Goal: Information Seeking & Learning: Learn about a topic

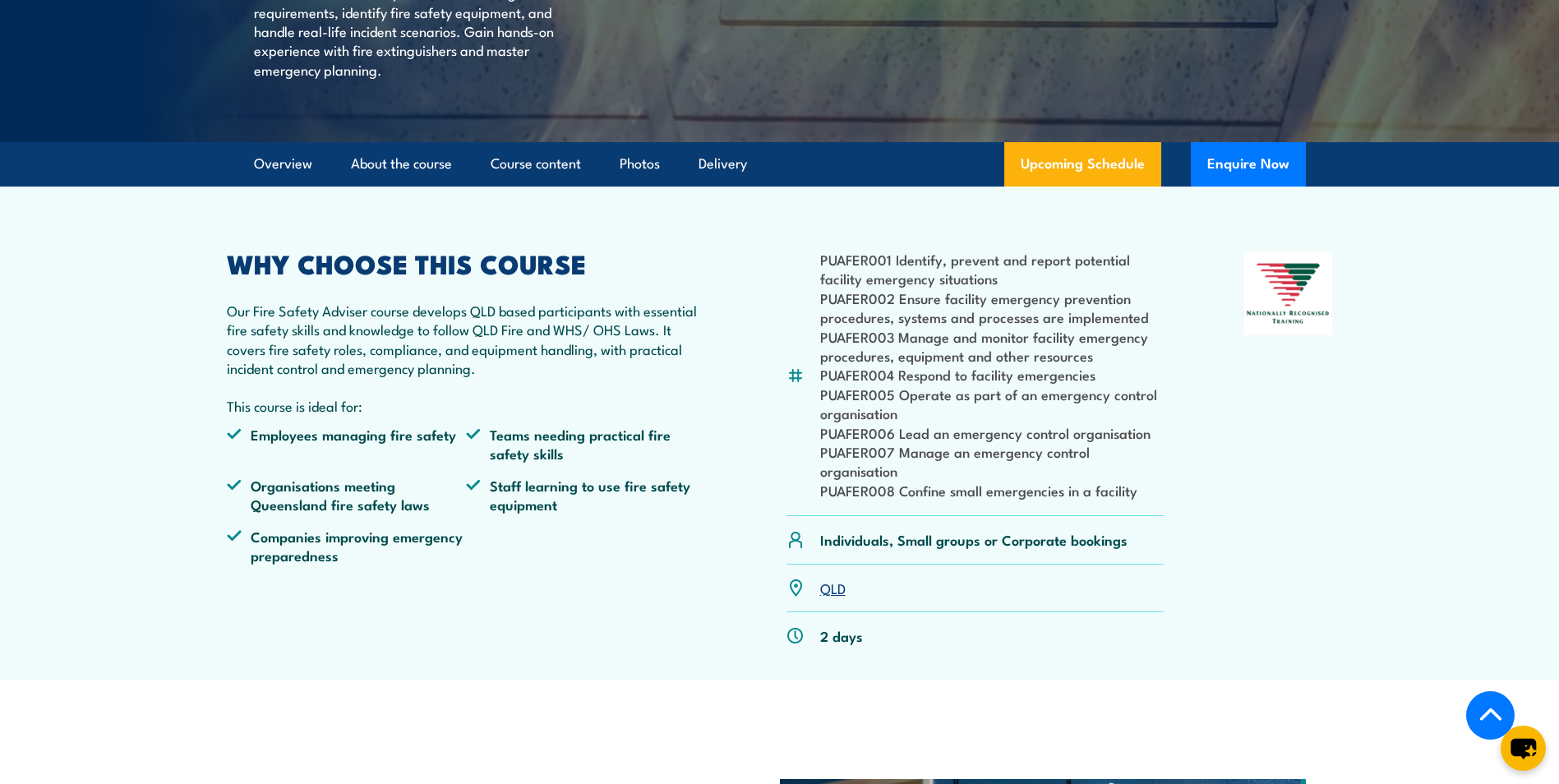
scroll to position [82, 0]
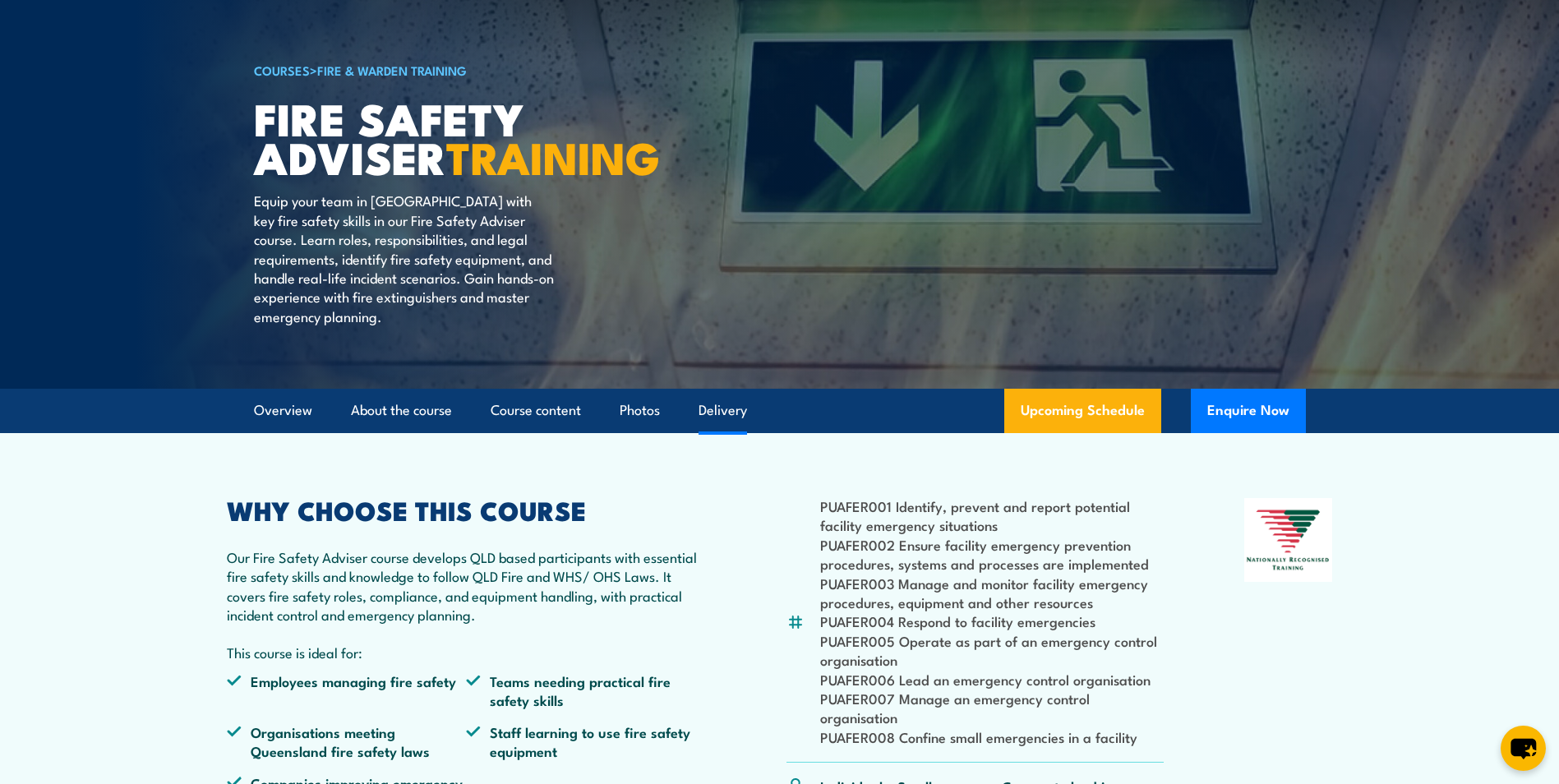
click at [723, 432] on link "Delivery" at bounding box center [722, 411] width 48 height 44
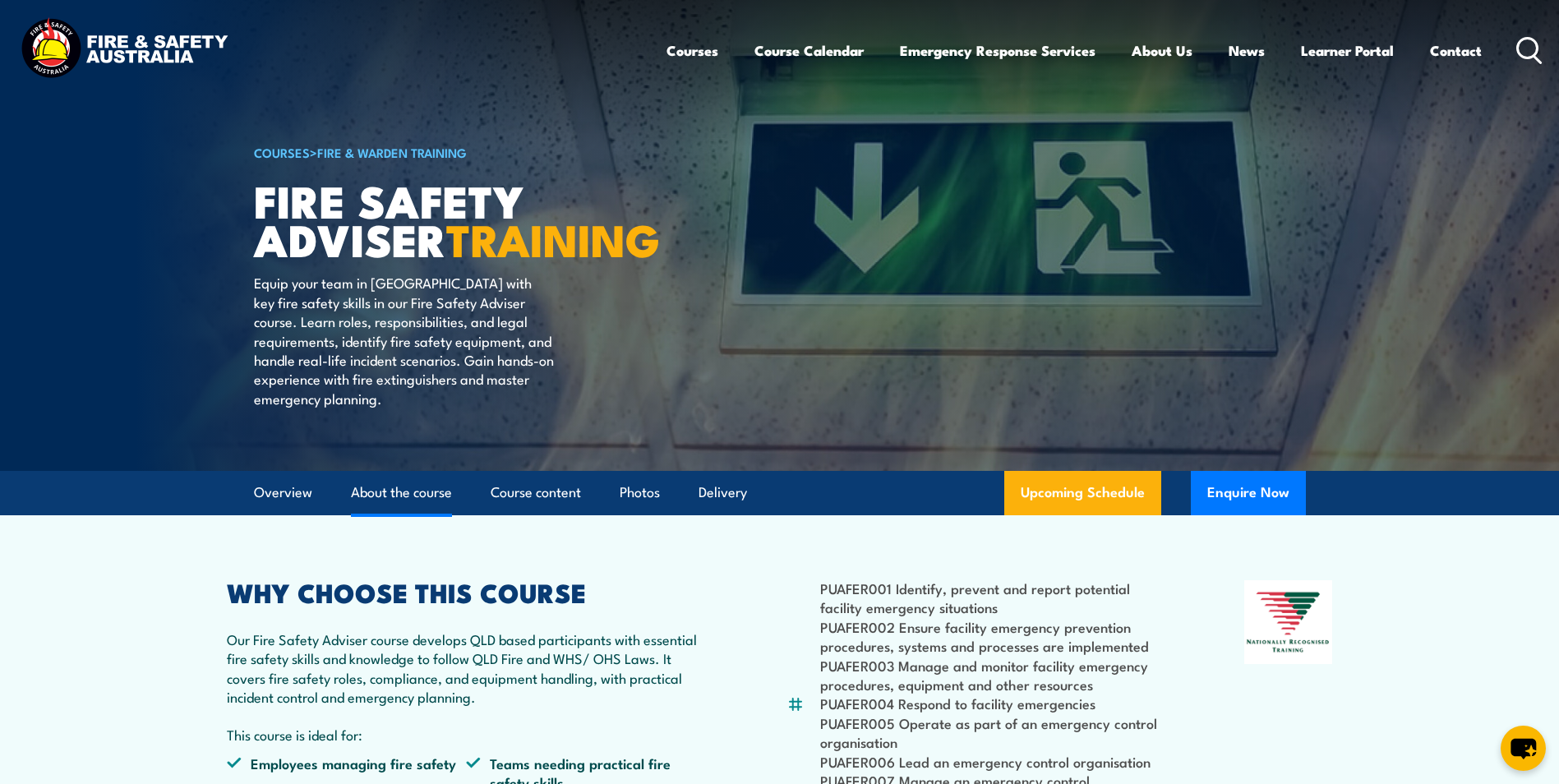
click at [424, 514] on link "About the course" at bounding box center [401, 492] width 101 height 44
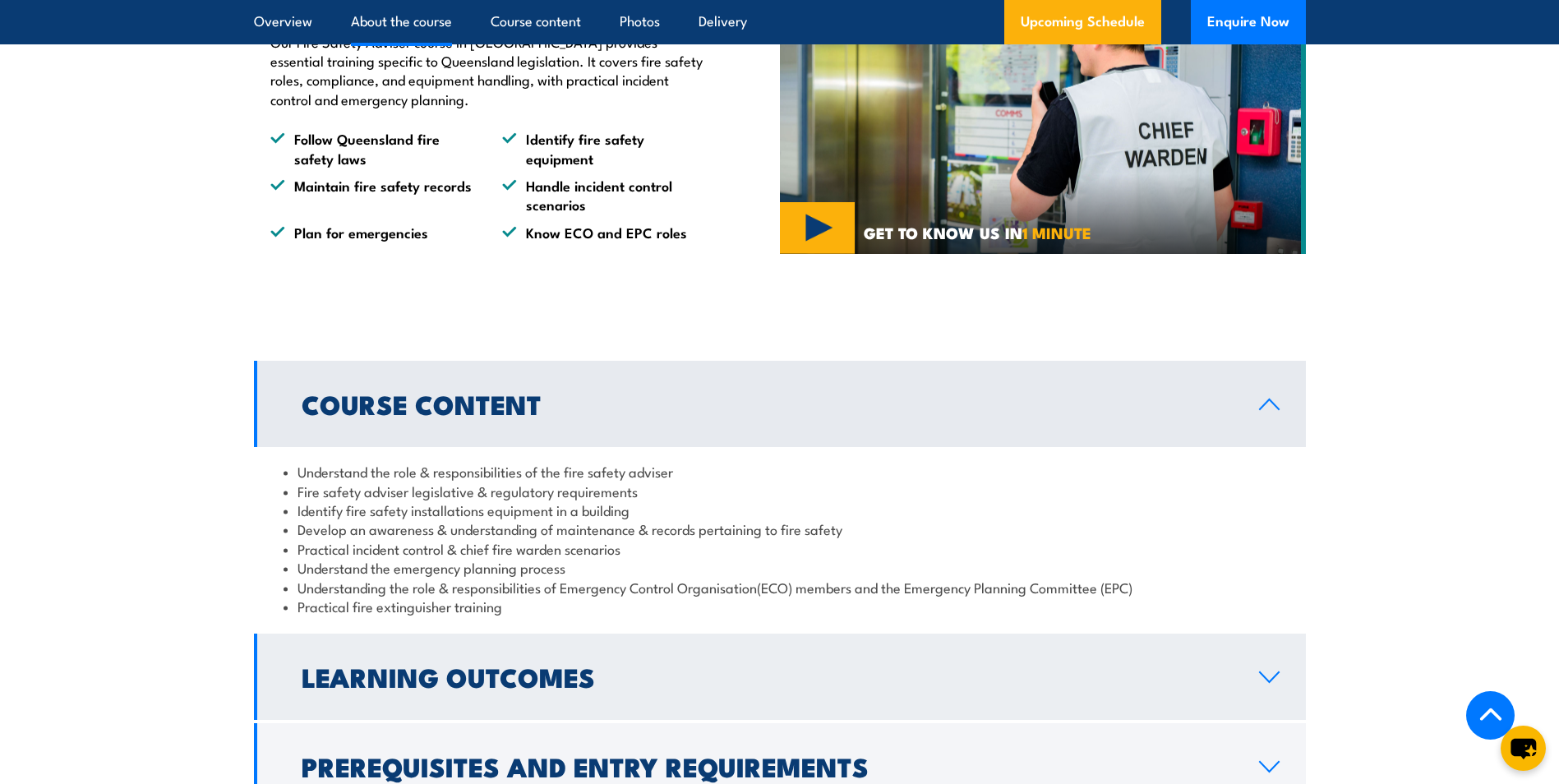
scroll to position [1177, 0]
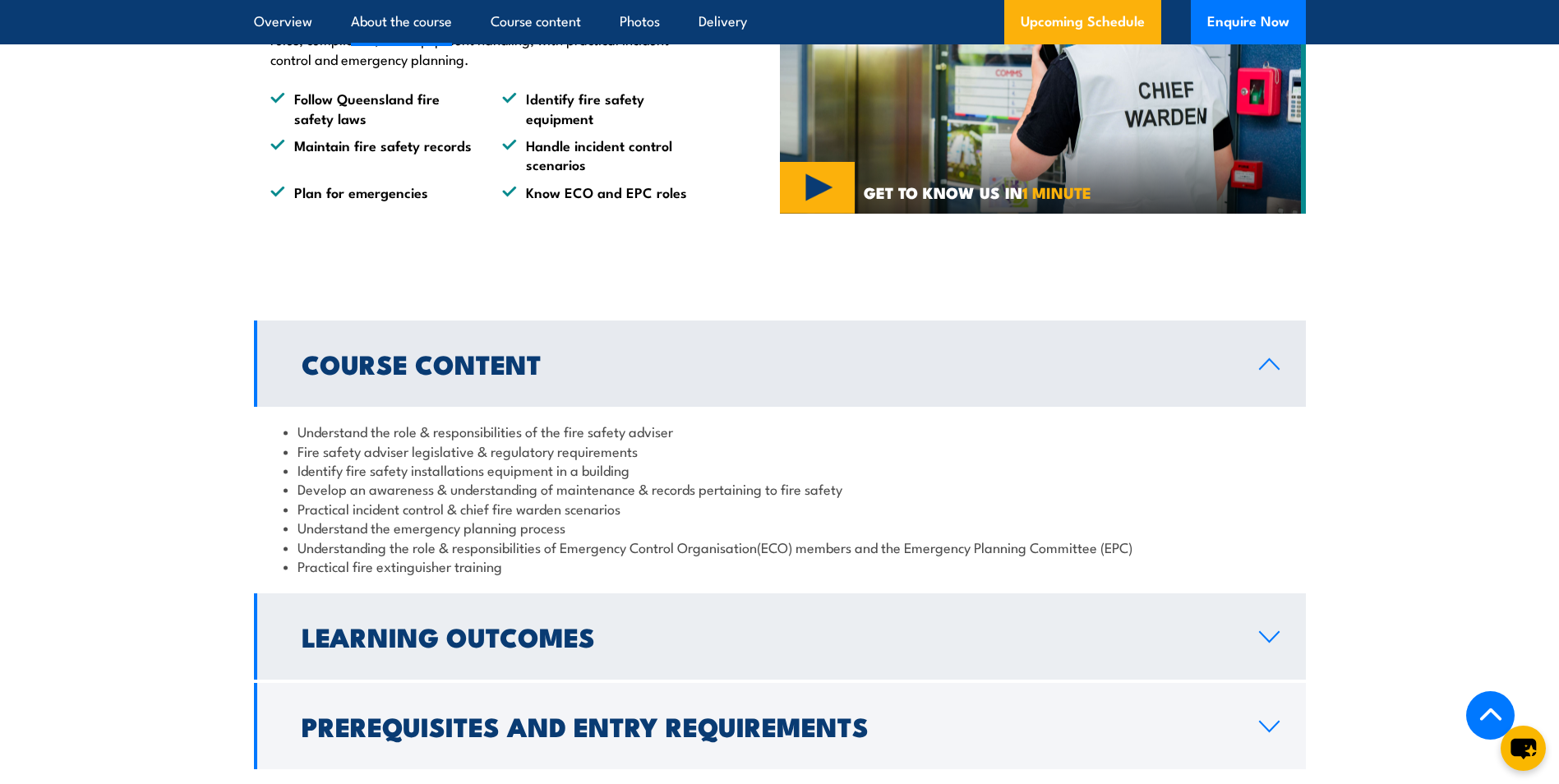
click at [1282, 670] on link "Learning Outcomes" at bounding box center [780, 636] width 1052 height 86
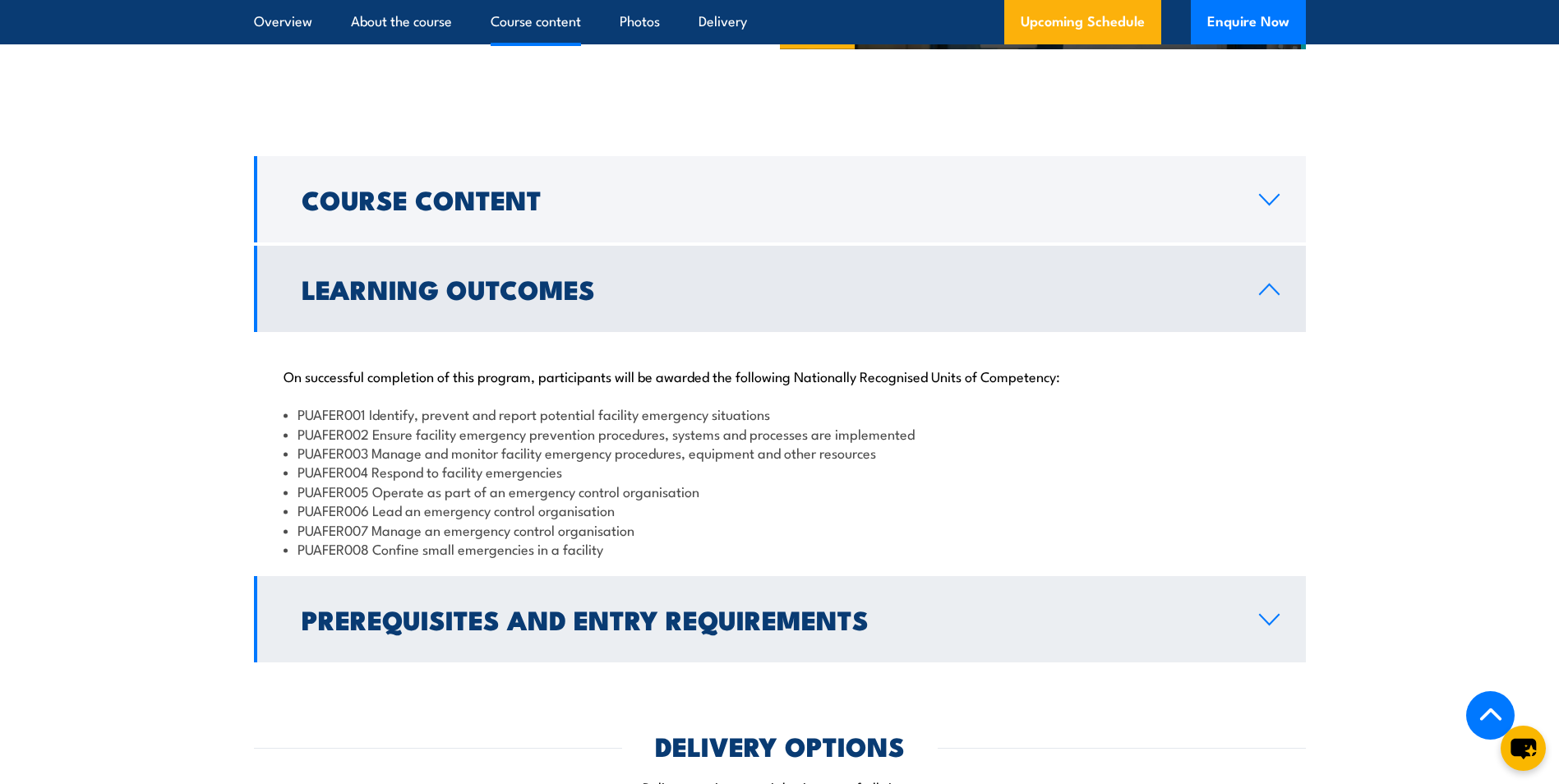
scroll to position [1424, 0]
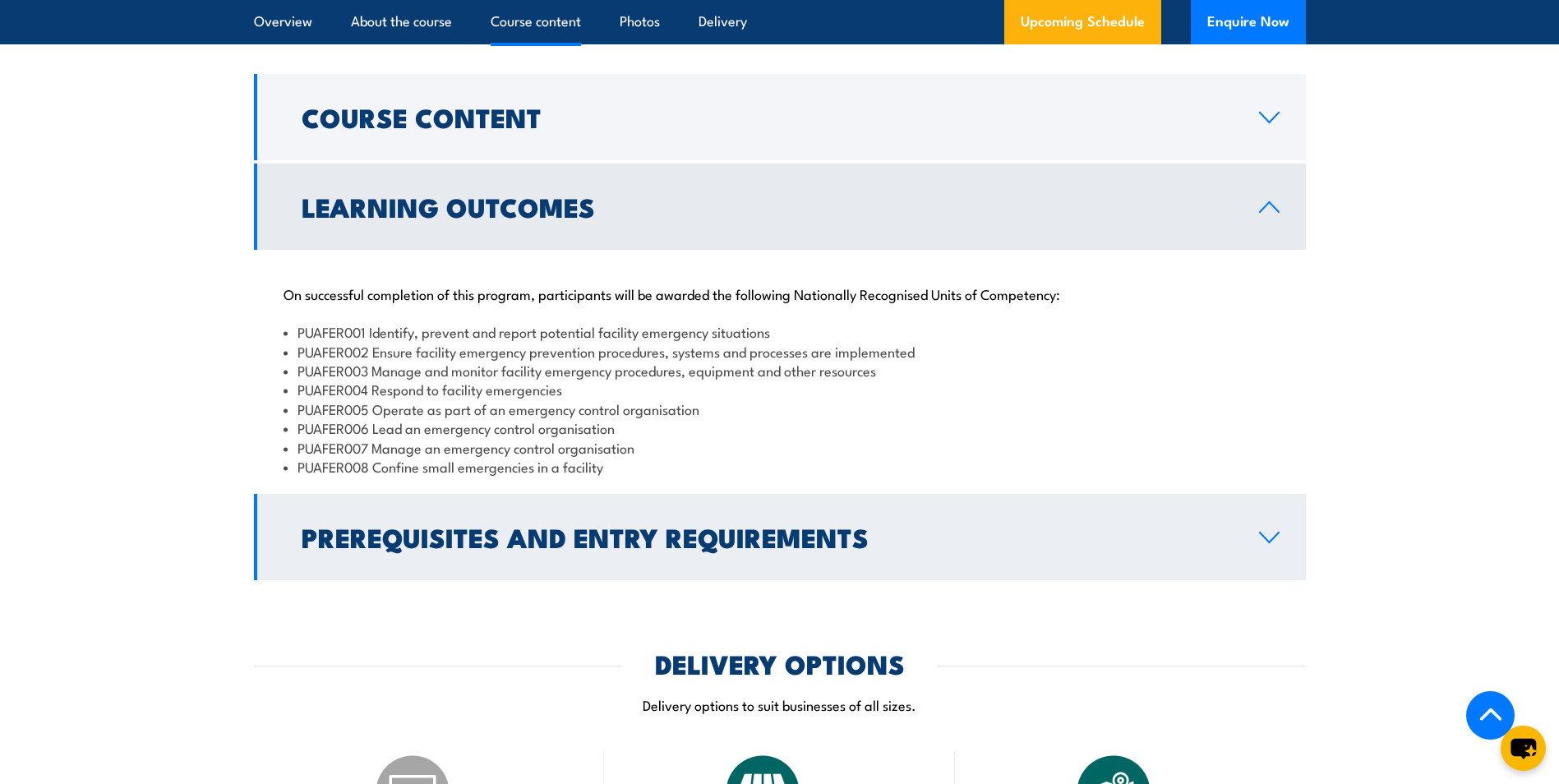
click at [1277, 564] on link "Prerequisites and Entry Requirements" at bounding box center [780, 537] width 1052 height 86
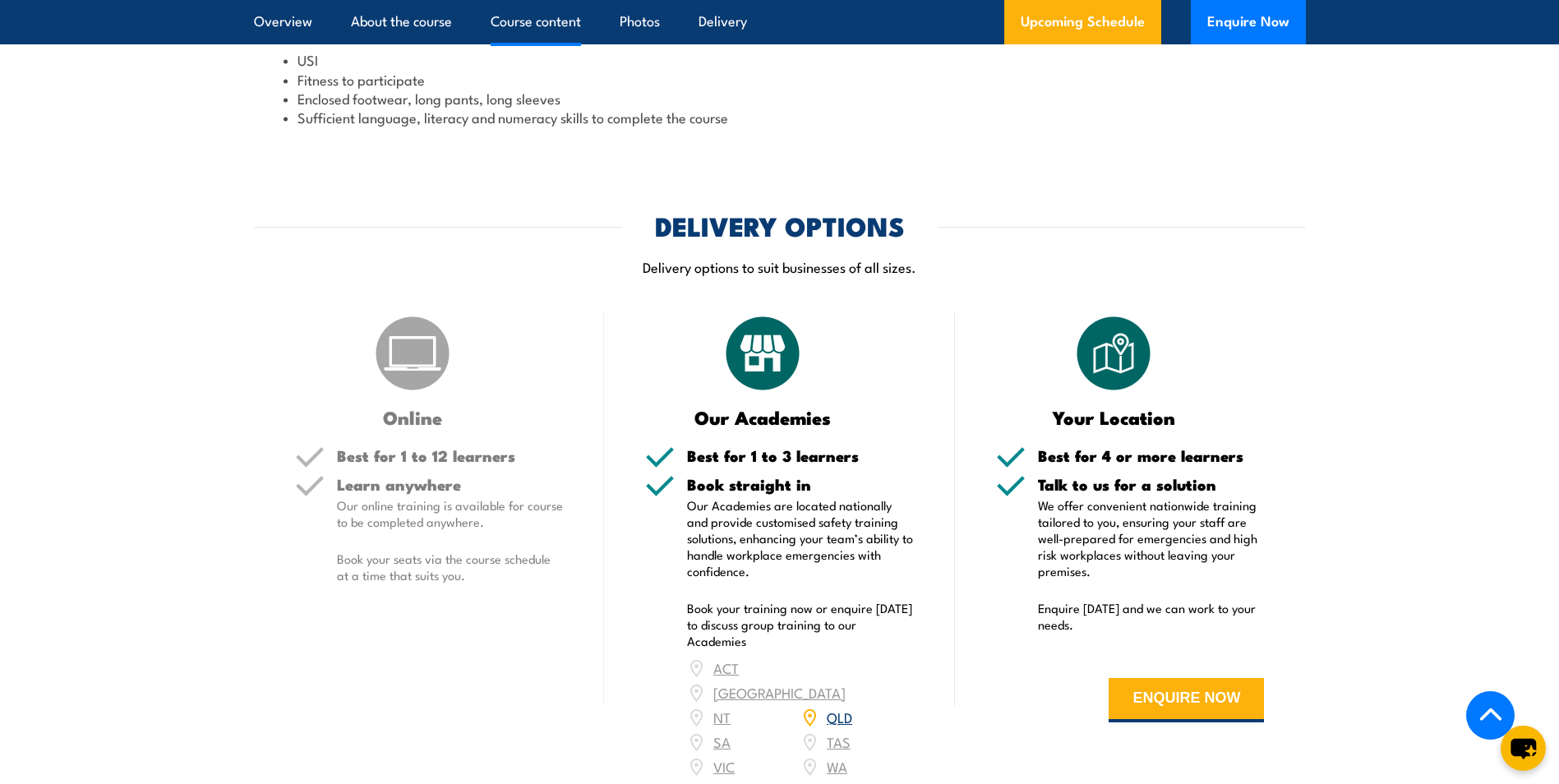
scroll to position [1917, 0]
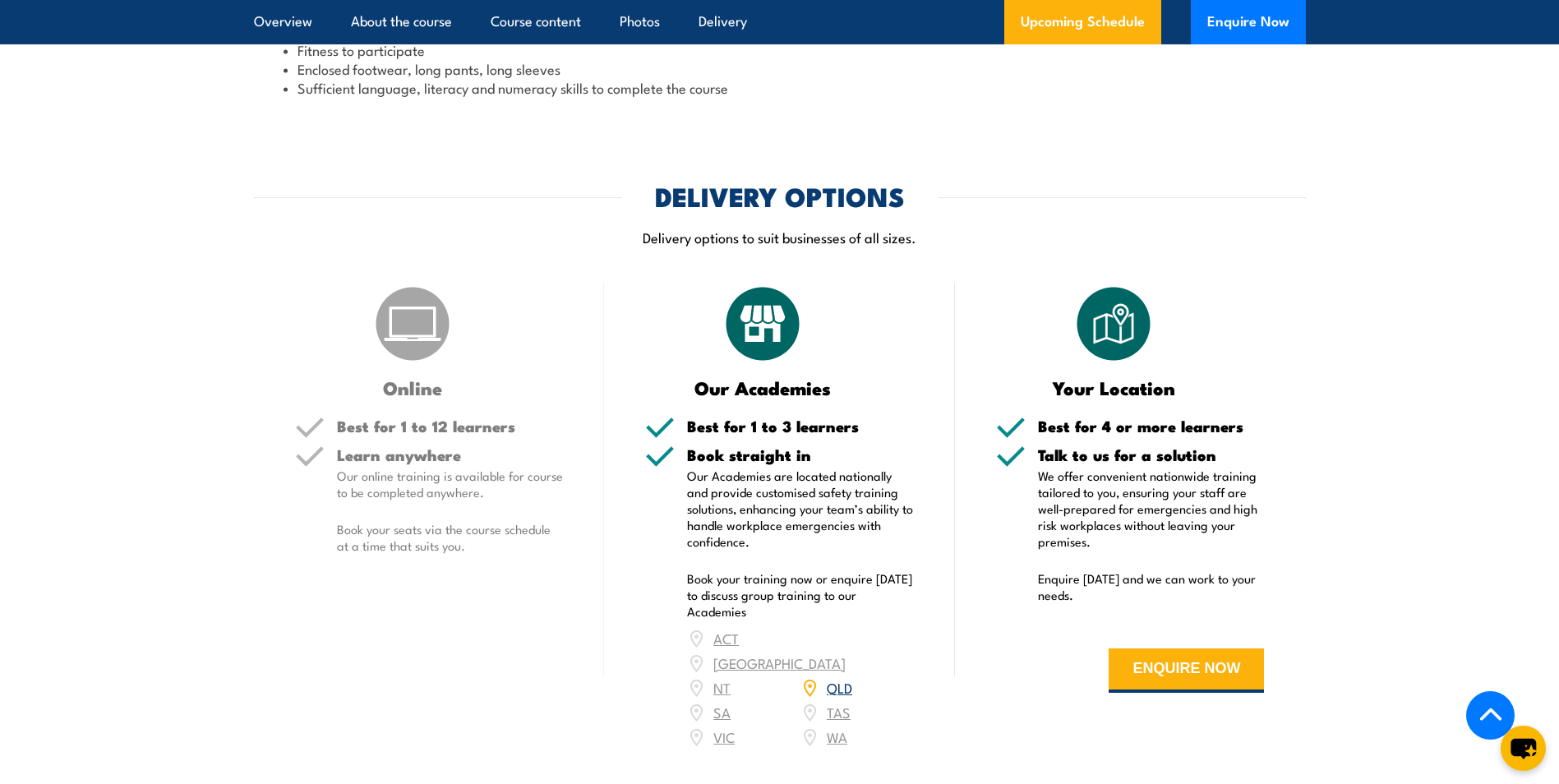
click at [835, 696] on link "QLD" at bounding box center [840, 687] width 25 height 20
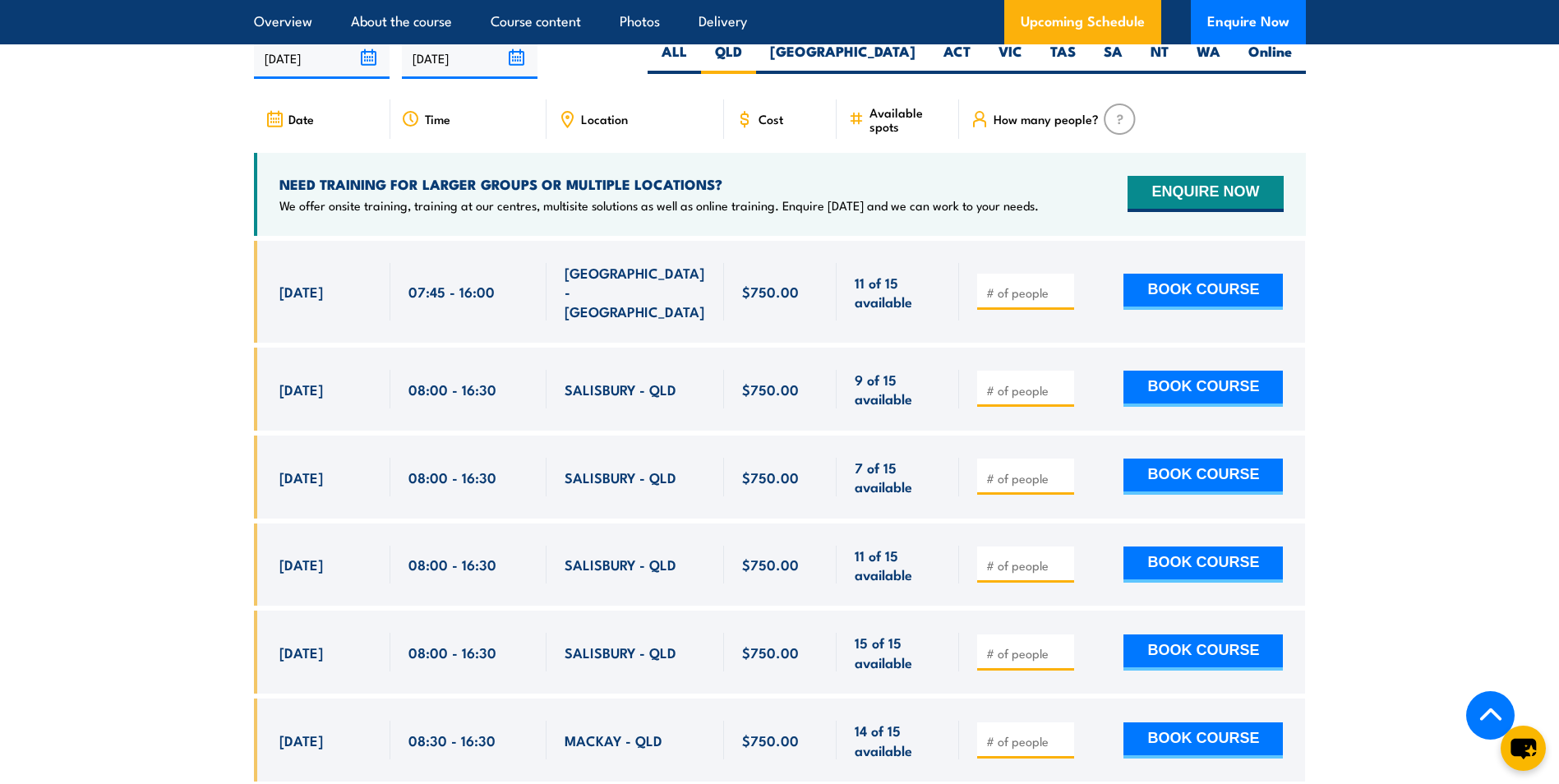
scroll to position [2195, 0]
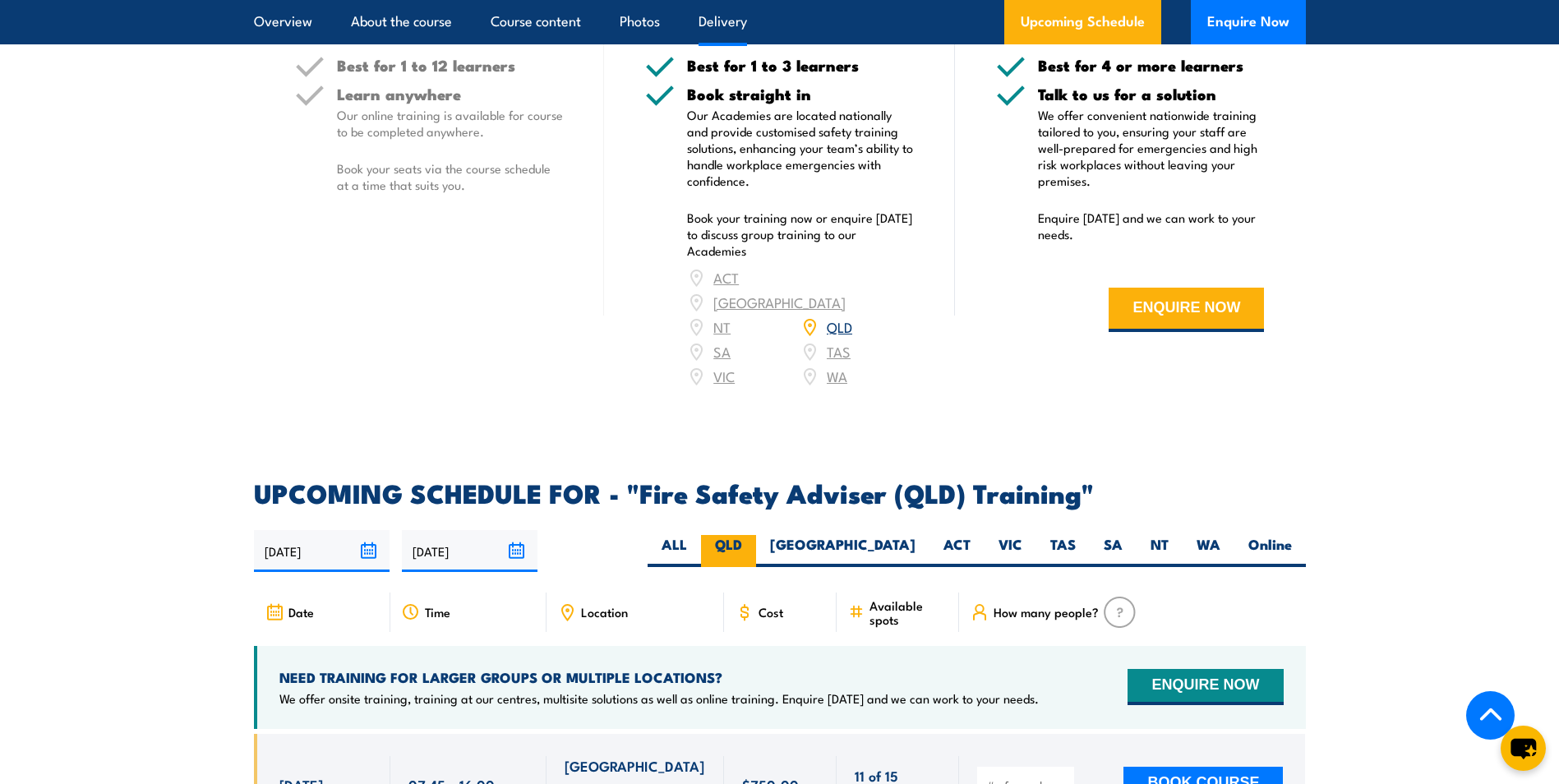
click at [756, 558] on label "QLD" at bounding box center [728, 551] width 55 height 32
click at [753, 546] on input "QLD" at bounding box center [748, 540] width 11 height 11
click at [902, 554] on label "[GEOGRAPHIC_DATA]" at bounding box center [843, 551] width 174 height 32
click at [916, 546] on input "[GEOGRAPHIC_DATA]" at bounding box center [921, 540] width 11 height 11
radio input "true"
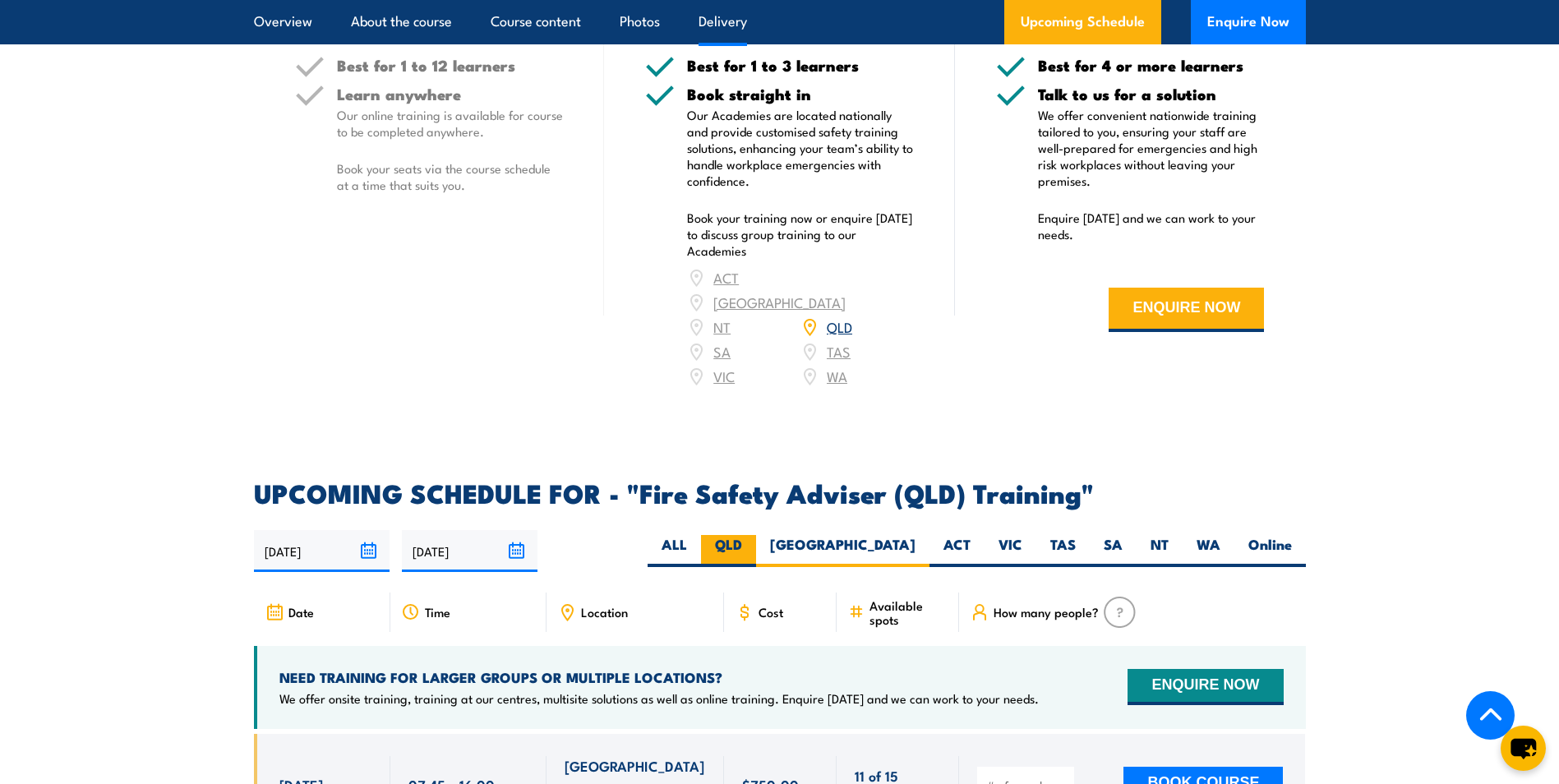
click at [756, 554] on label "QLD" at bounding box center [728, 551] width 55 height 32
click at [753, 546] on input "QLD" at bounding box center [748, 540] width 11 height 11
radio input "true"
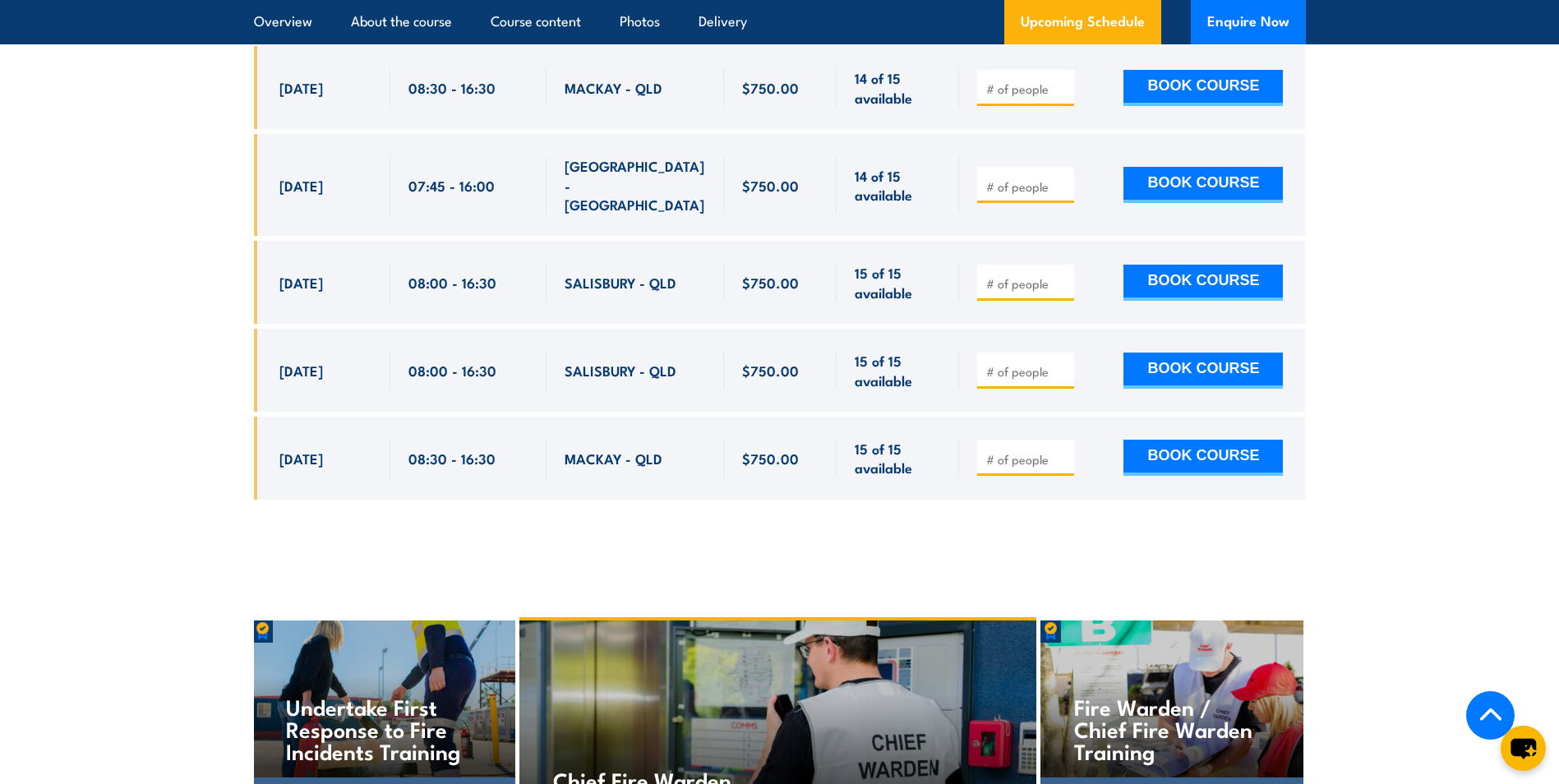
scroll to position [3346, 0]
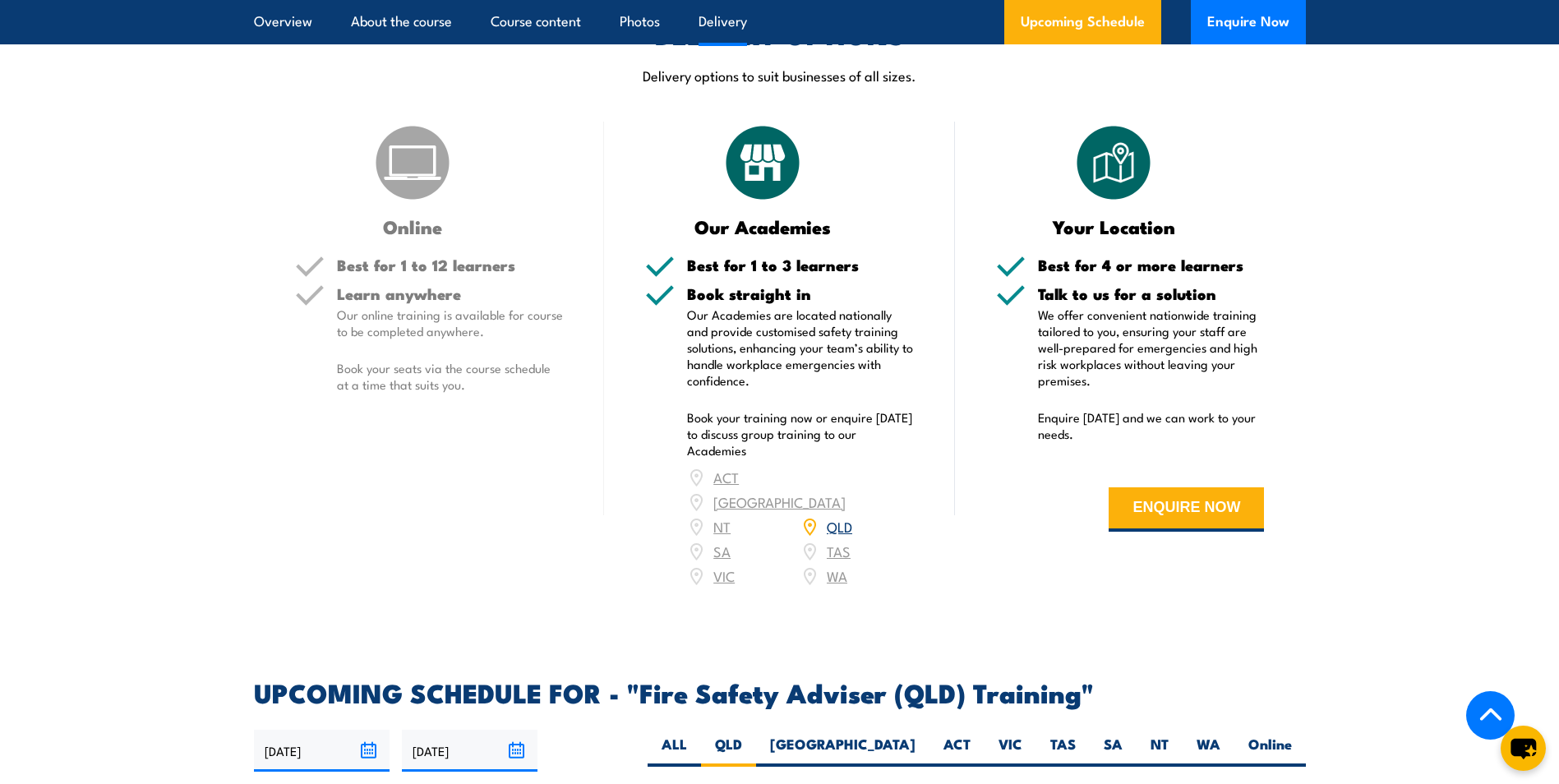
scroll to position [1949, 0]
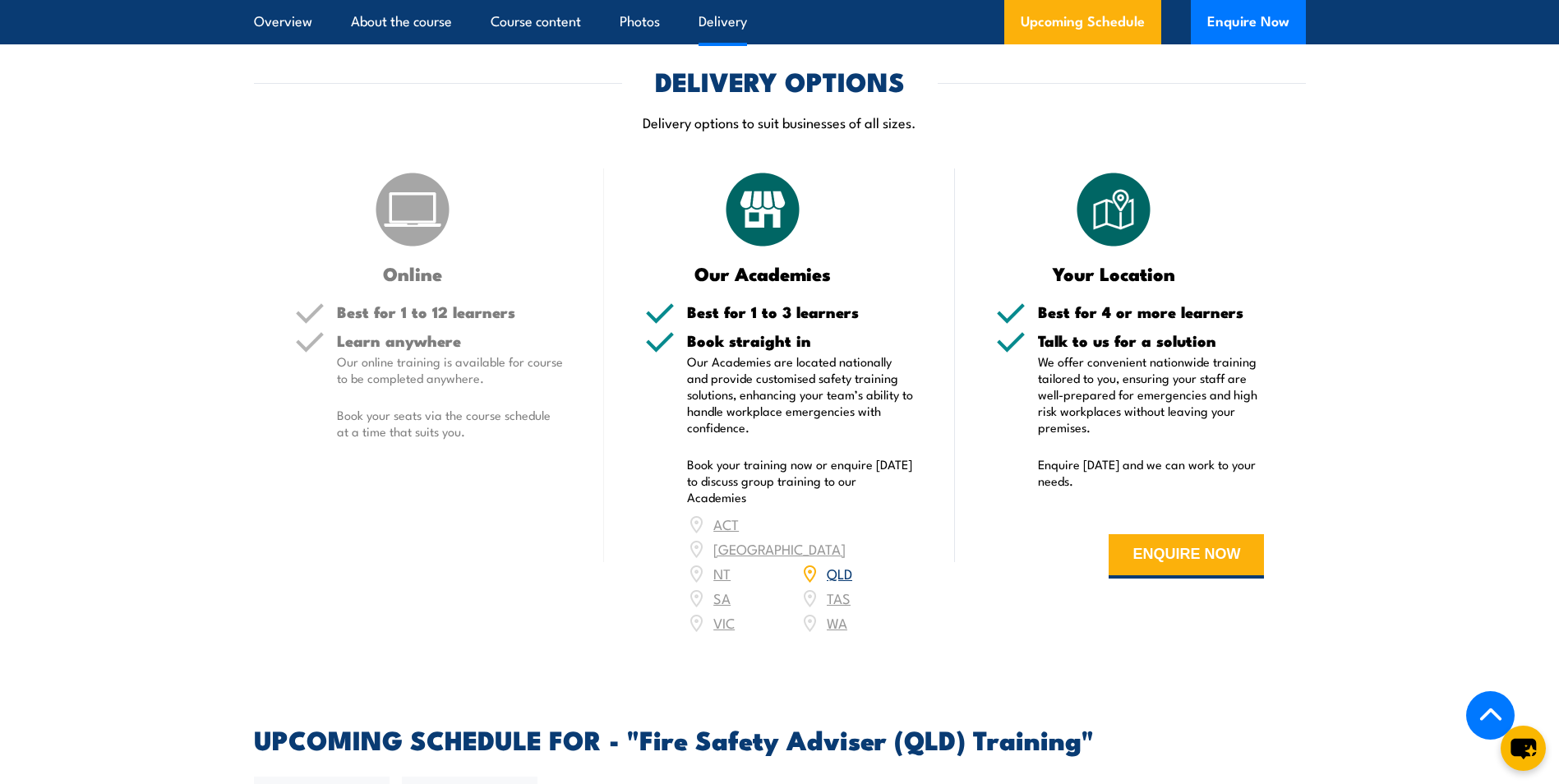
click at [418, 251] on img at bounding box center [413, 209] width 82 height 82
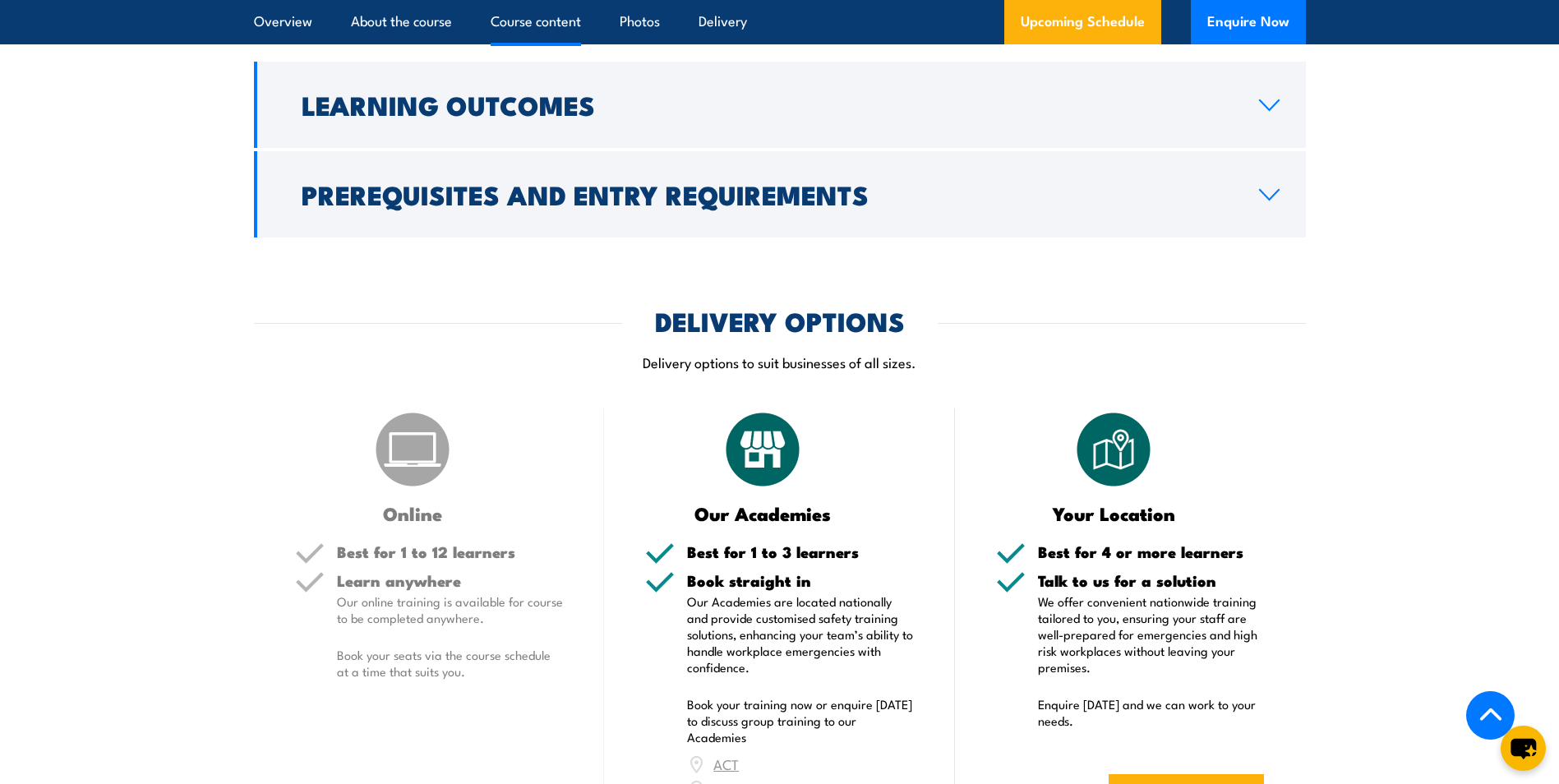
scroll to position [1703, 0]
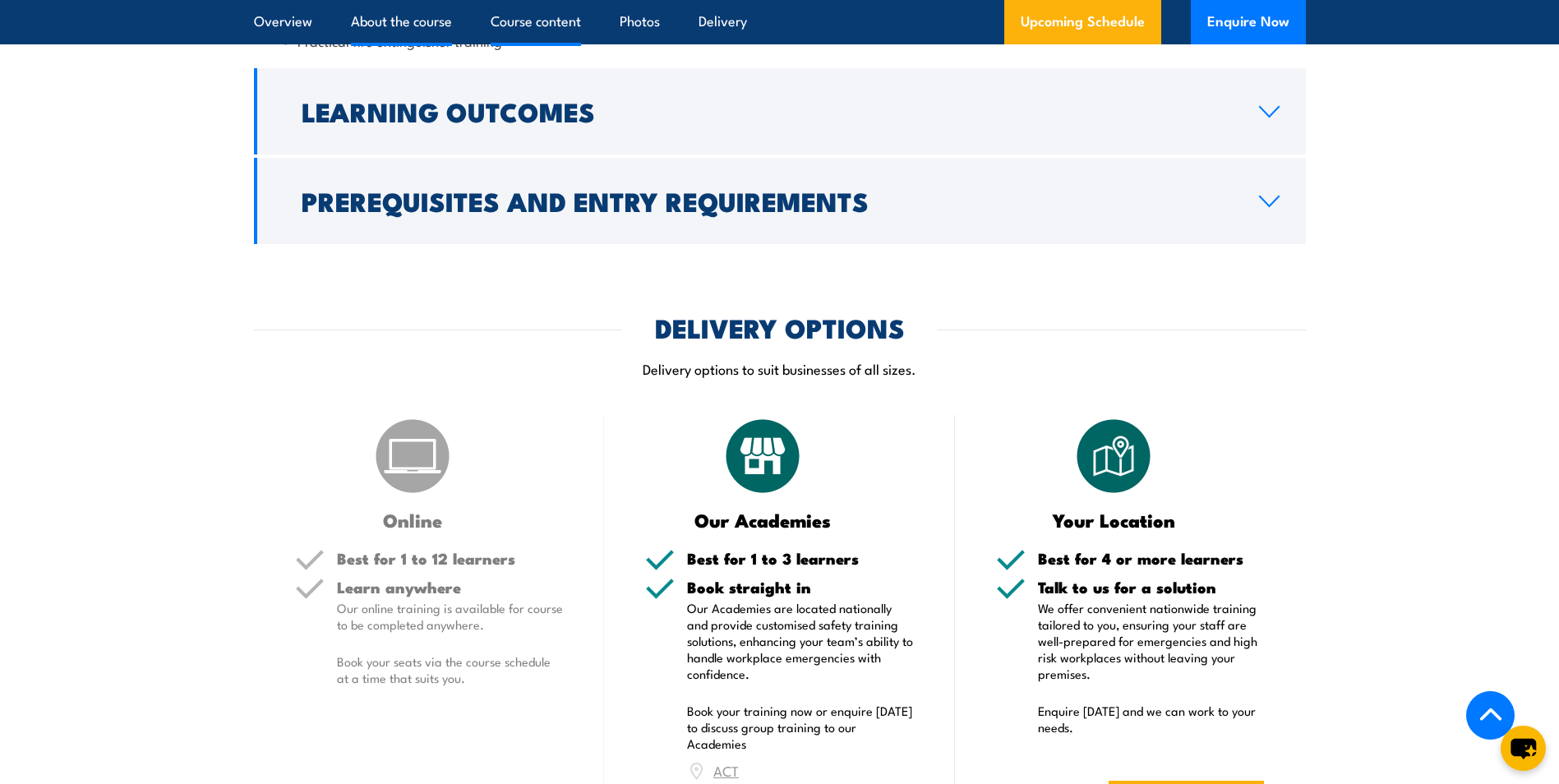
click at [429, 25] on link "About the course" at bounding box center [401, 22] width 101 height 44
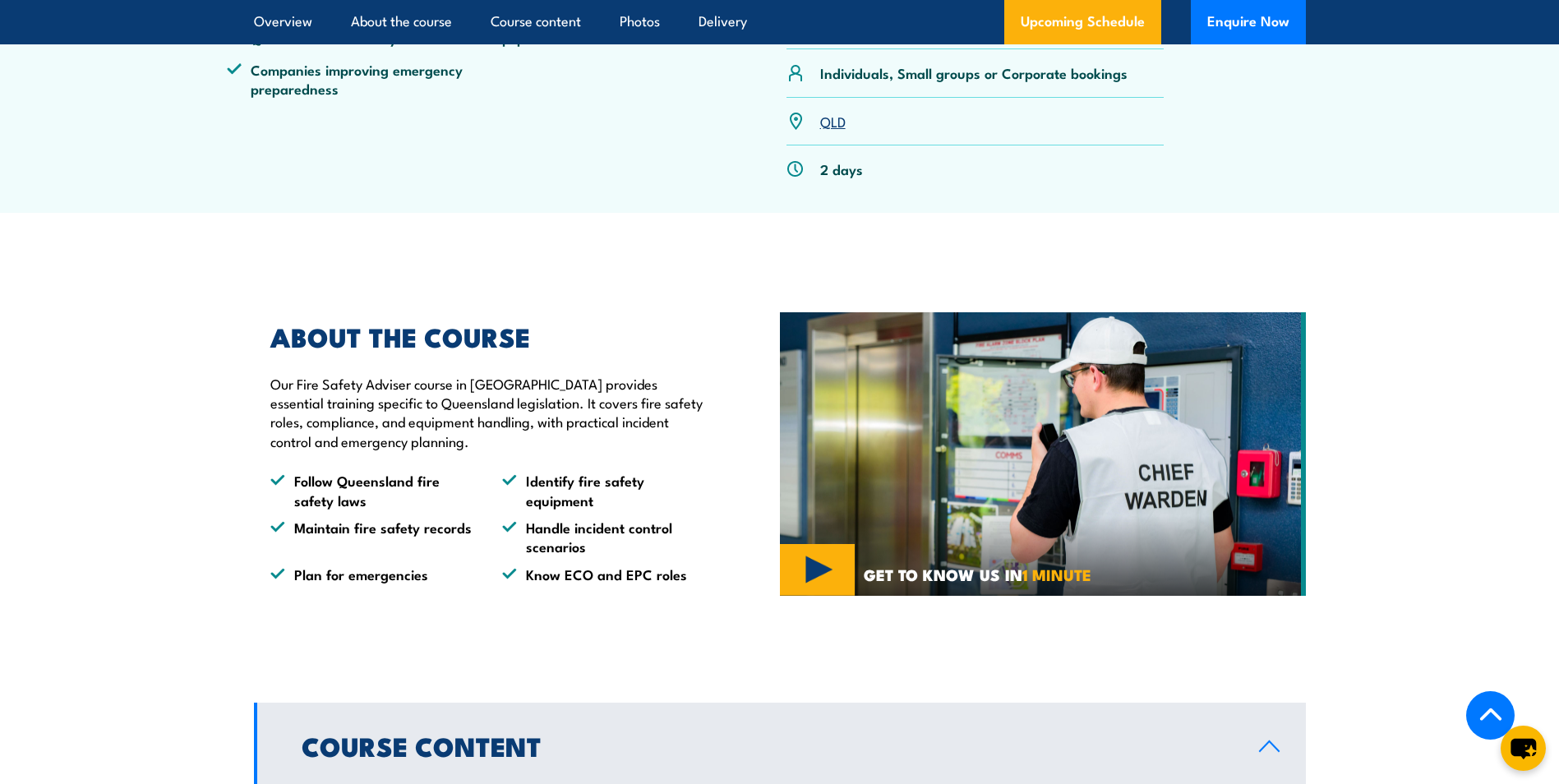
scroll to position [766, 0]
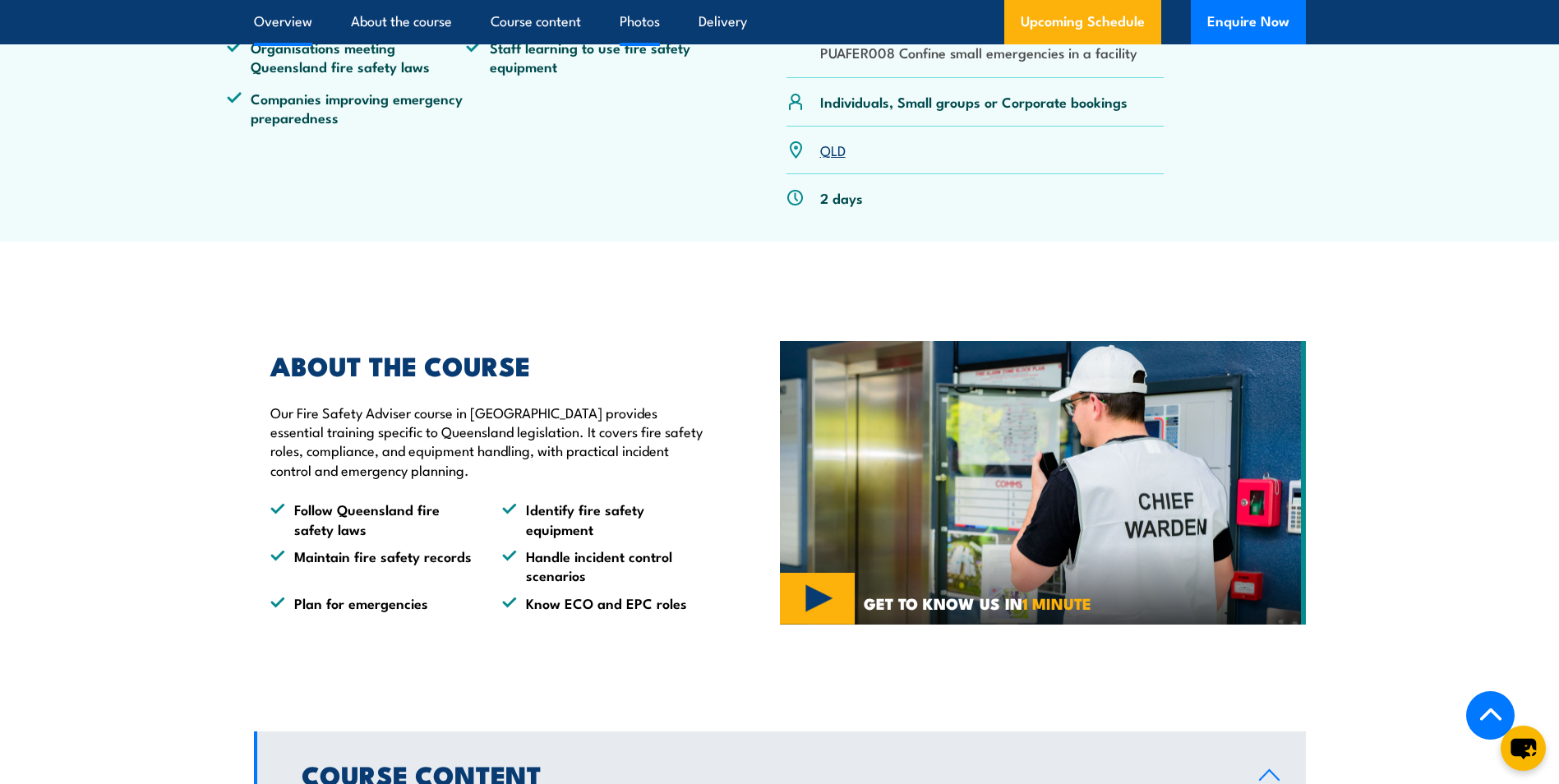
click at [634, 18] on link "Photos" at bounding box center [640, 22] width 40 height 44
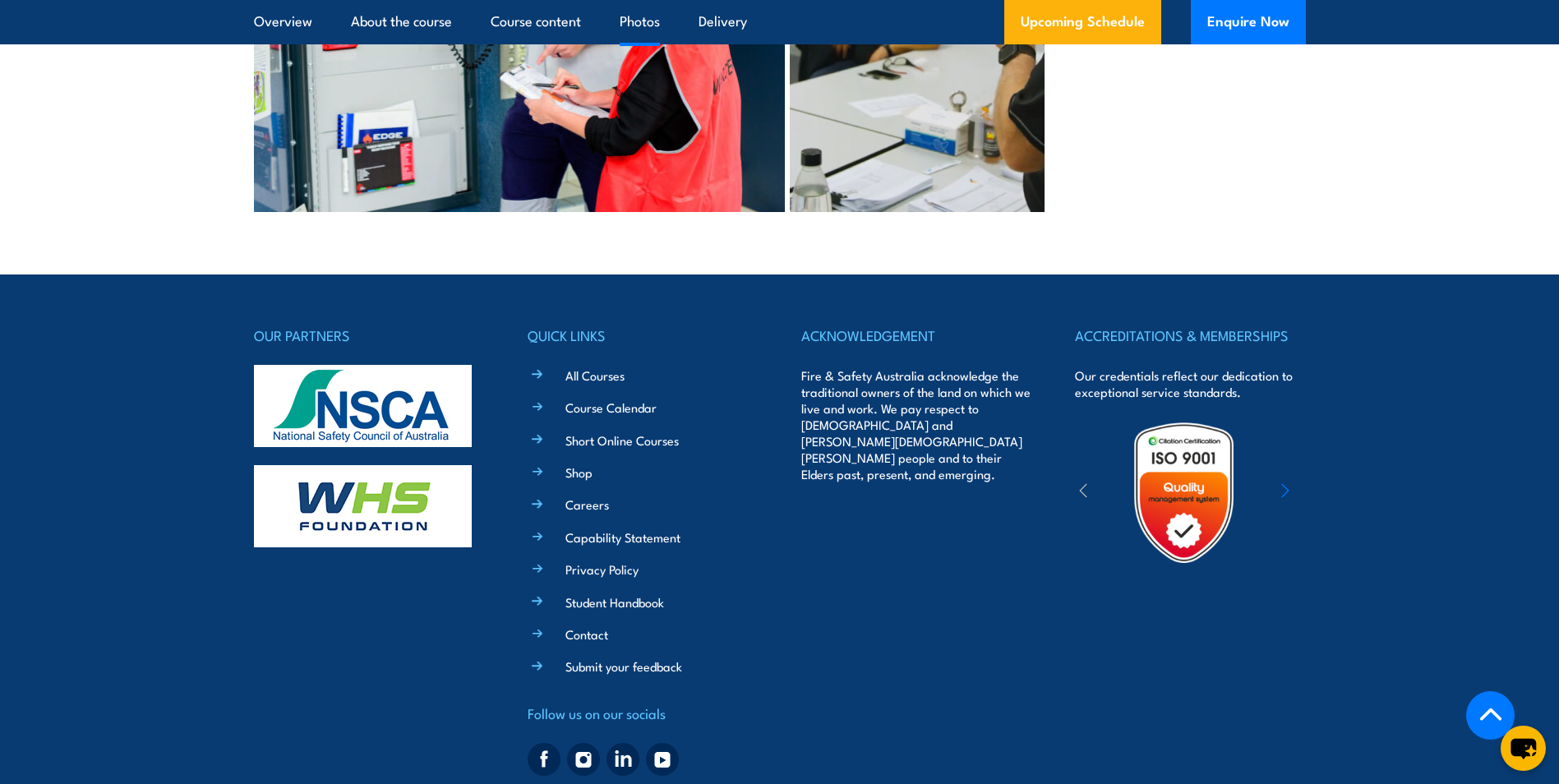
scroll to position [4852, 0]
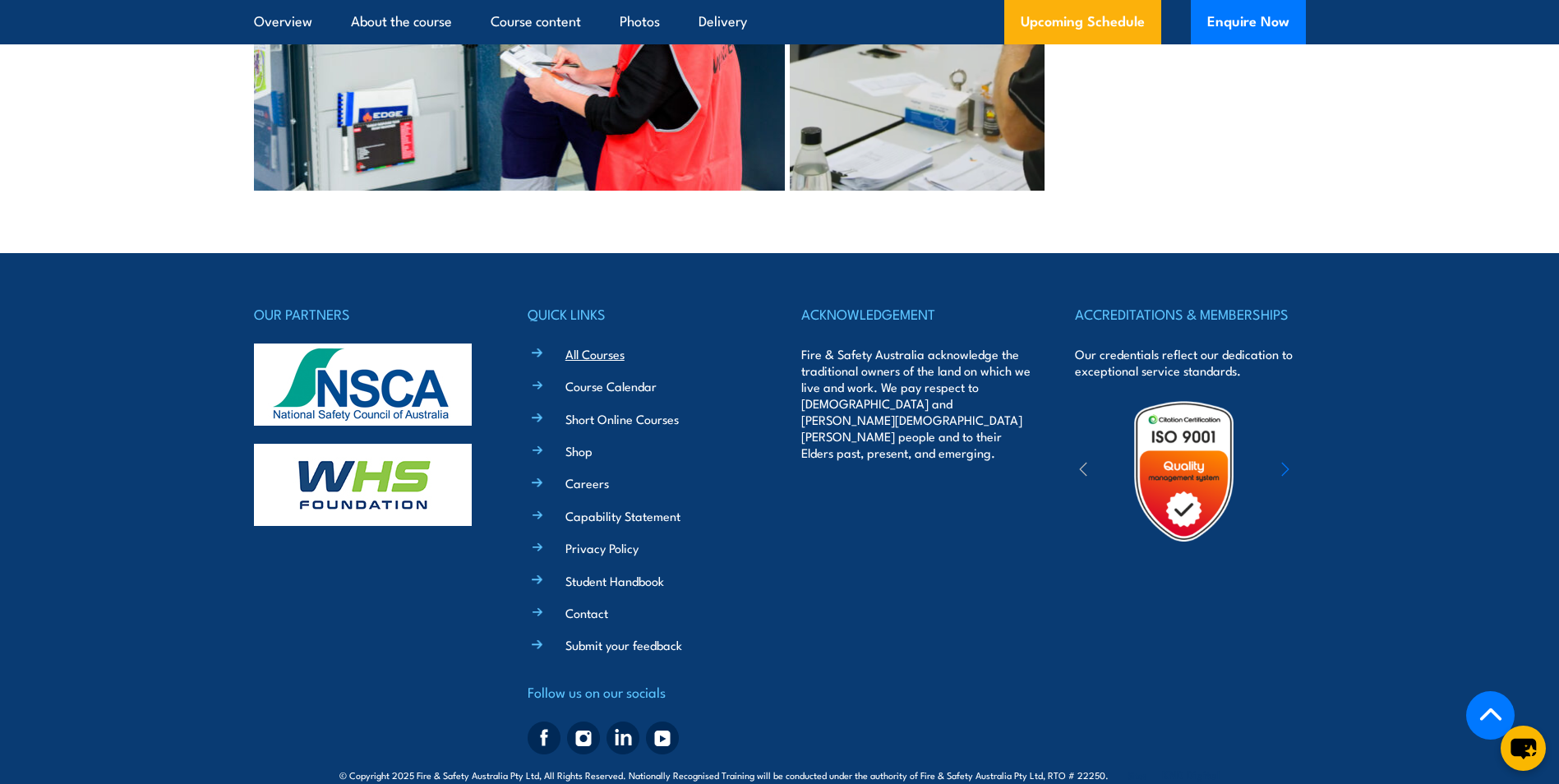
click at [607, 345] on link "All Courses" at bounding box center [595, 354] width 60 height 18
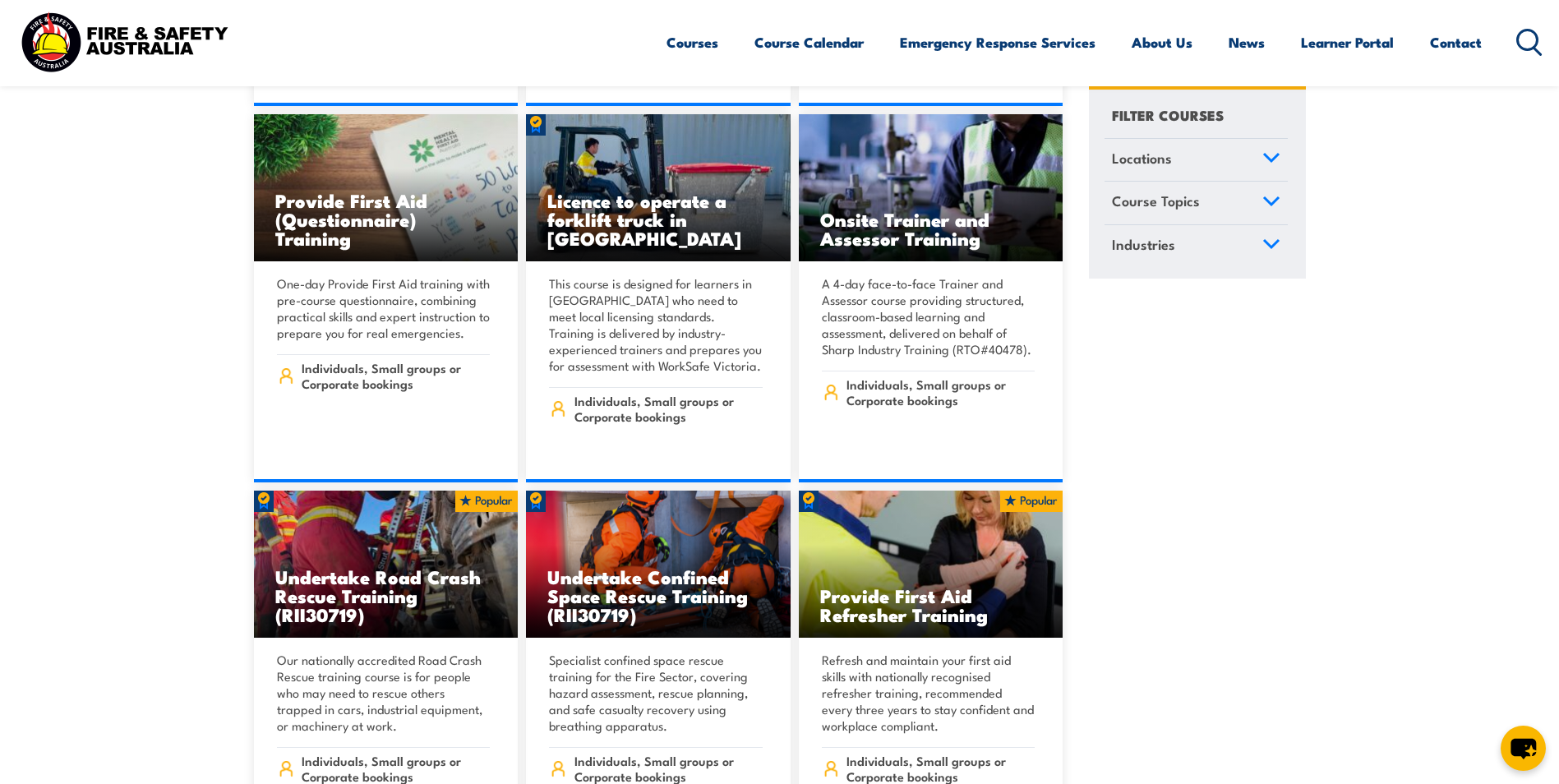
scroll to position [904, 0]
